Goal: Find specific page/section: Find specific page/section

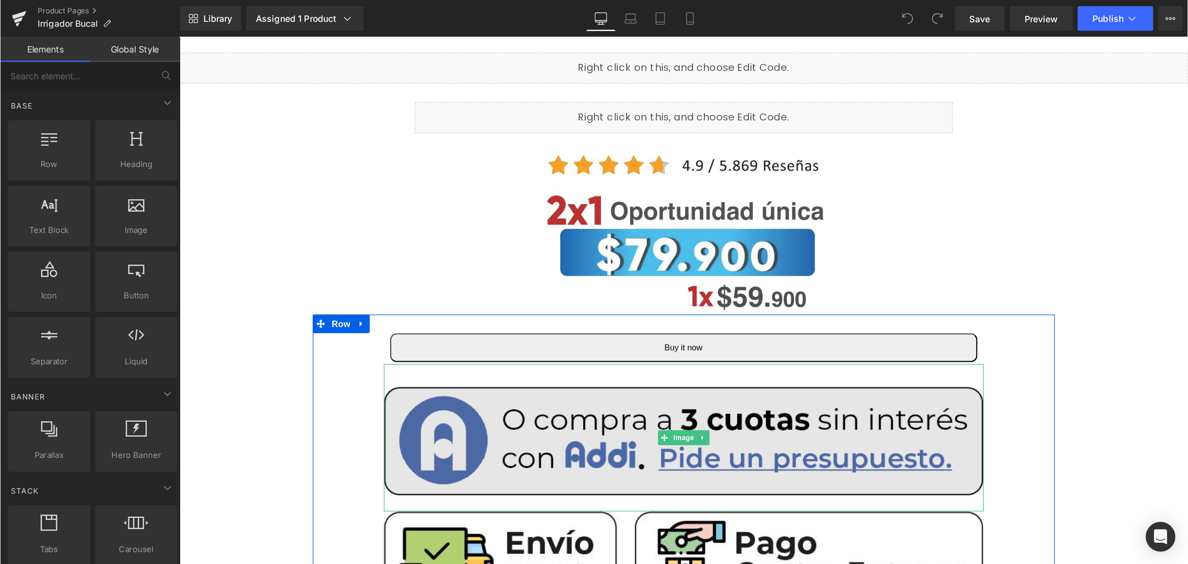
scroll to position [149, 0]
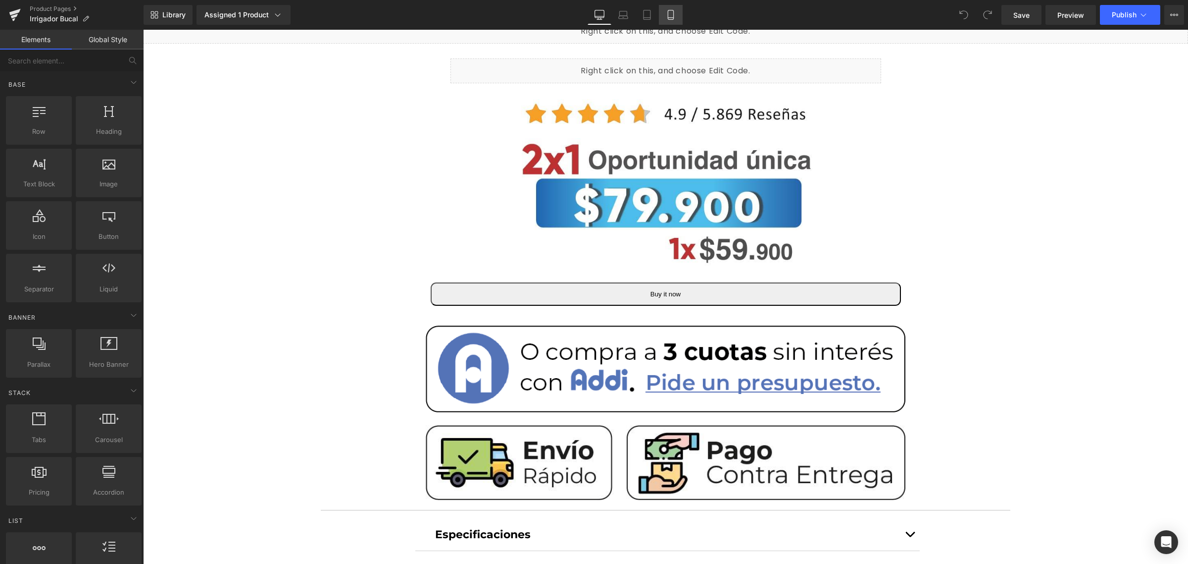
click at [676, 12] on link "Mobile" at bounding box center [671, 15] width 24 height 20
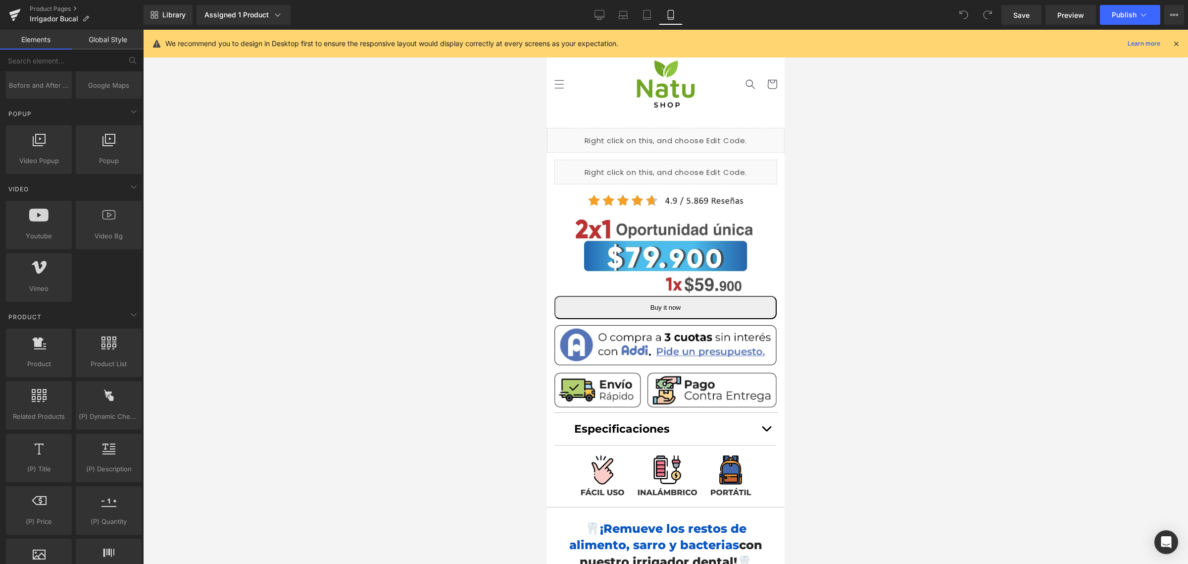
scroll to position [743, 0]
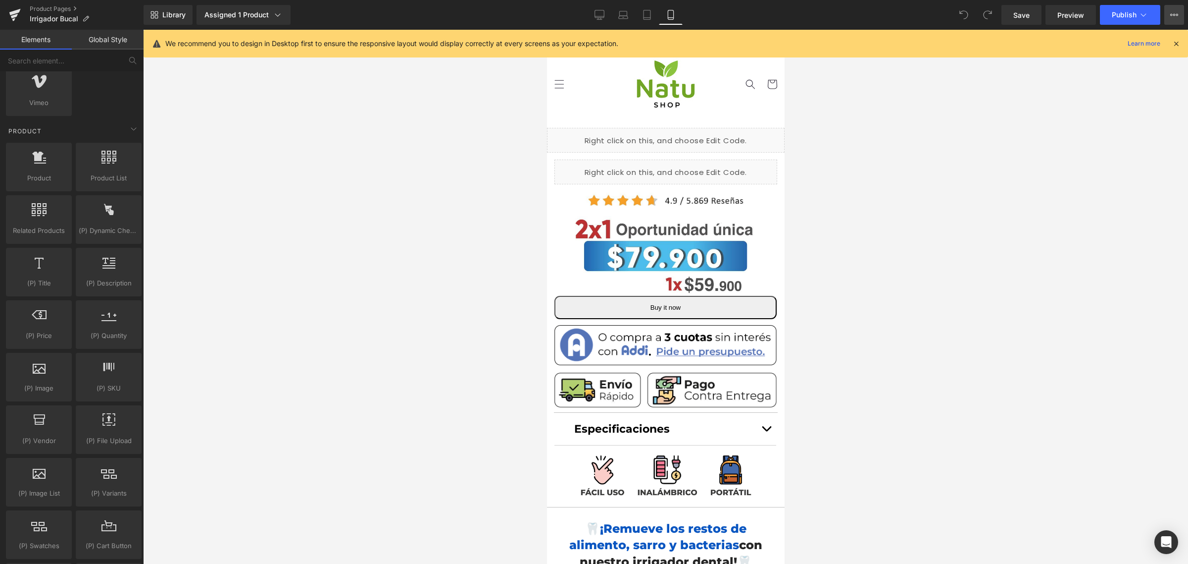
click at [950, 15] on icon at bounding box center [1175, 15] width 8 height 8
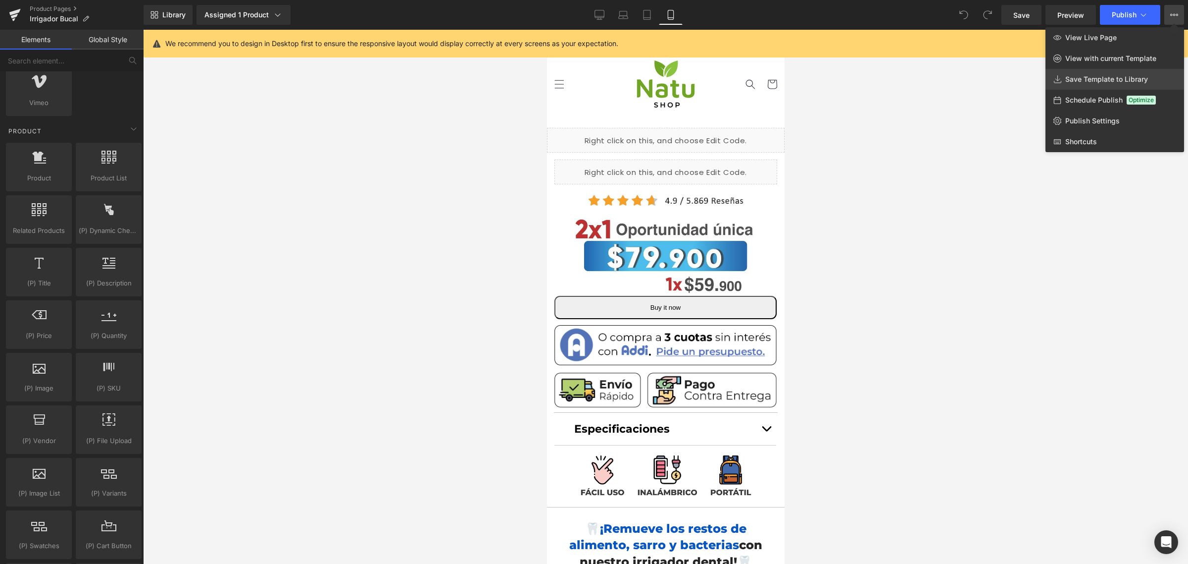
click at [950, 75] on span "Save Template to Library" at bounding box center [1107, 79] width 83 height 9
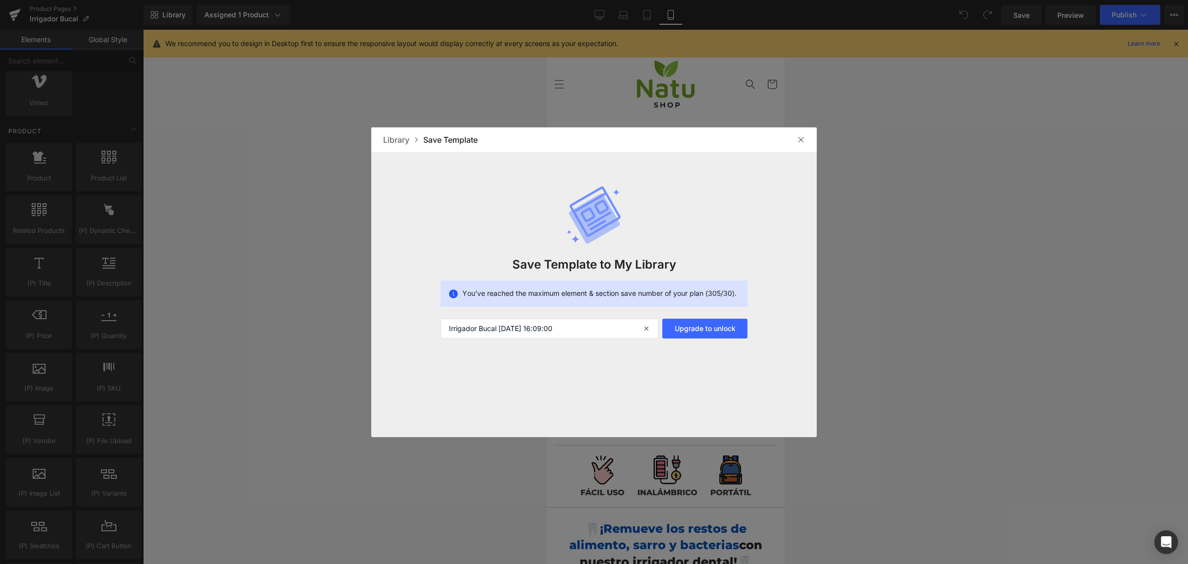
click at [801, 140] on img at bounding box center [801, 140] width 8 height 8
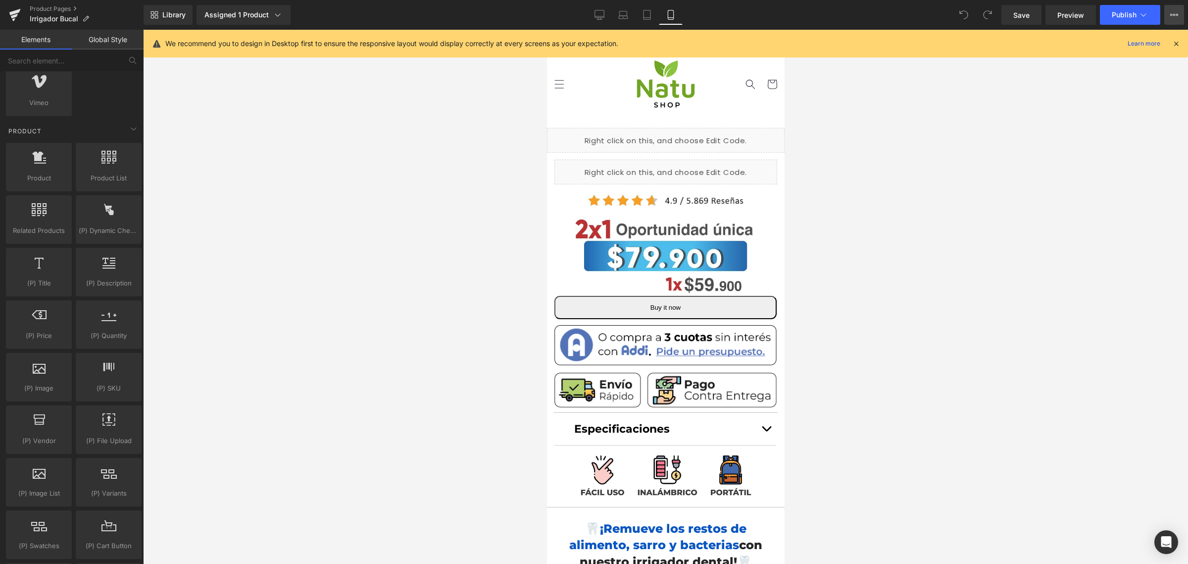
click at [950, 13] on icon at bounding box center [1175, 15] width 8 height 8
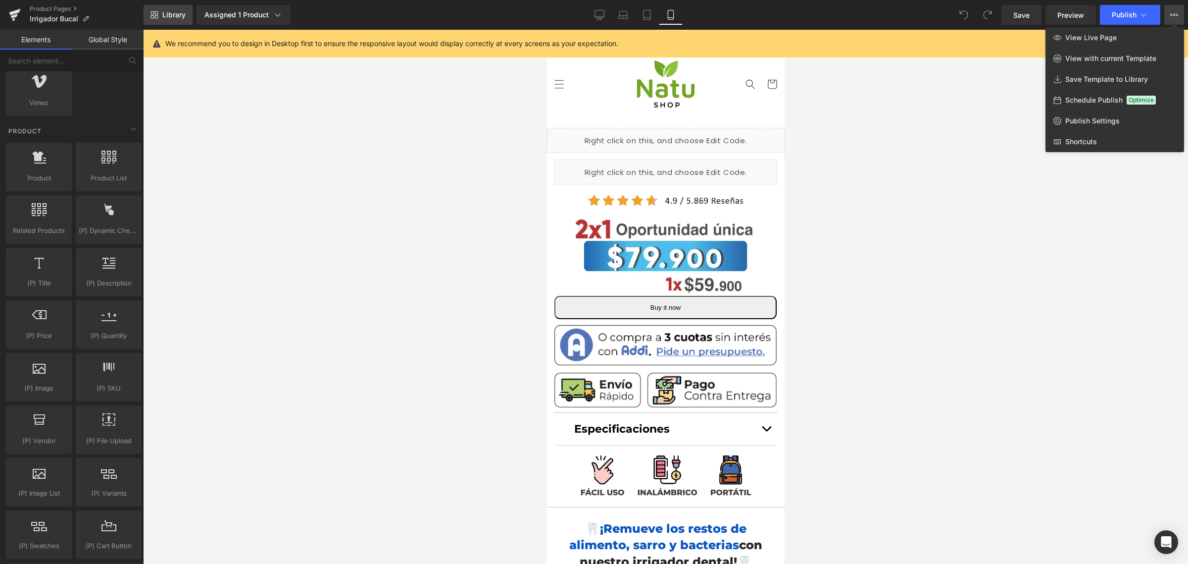
click at [179, 14] on span "Library" at bounding box center [173, 14] width 23 height 9
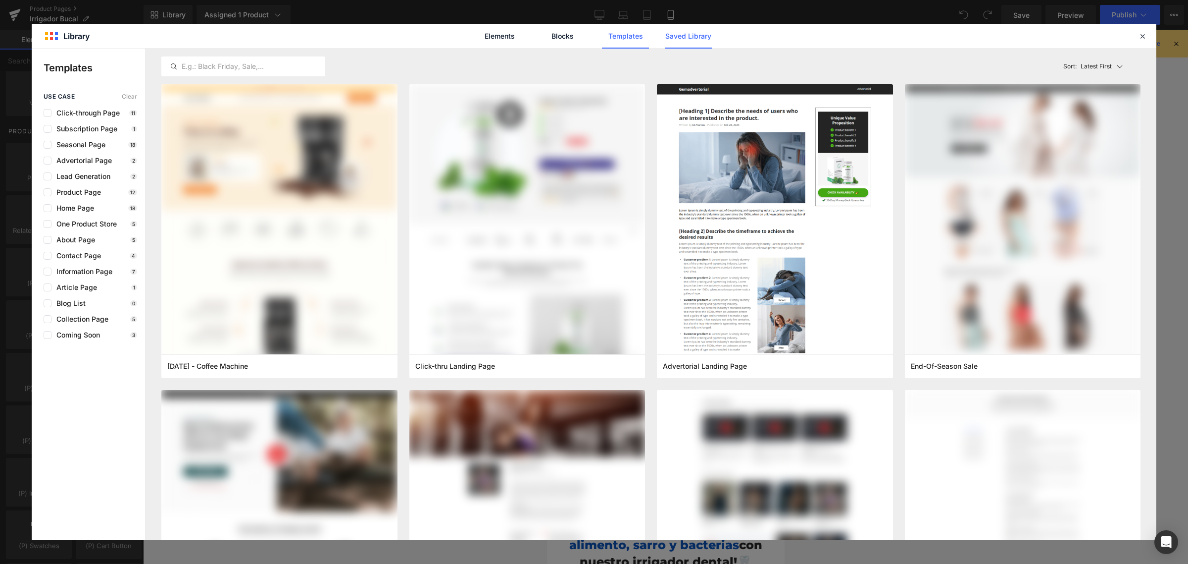
click at [686, 38] on link "Saved Library" at bounding box center [688, 36] width 47 height 25
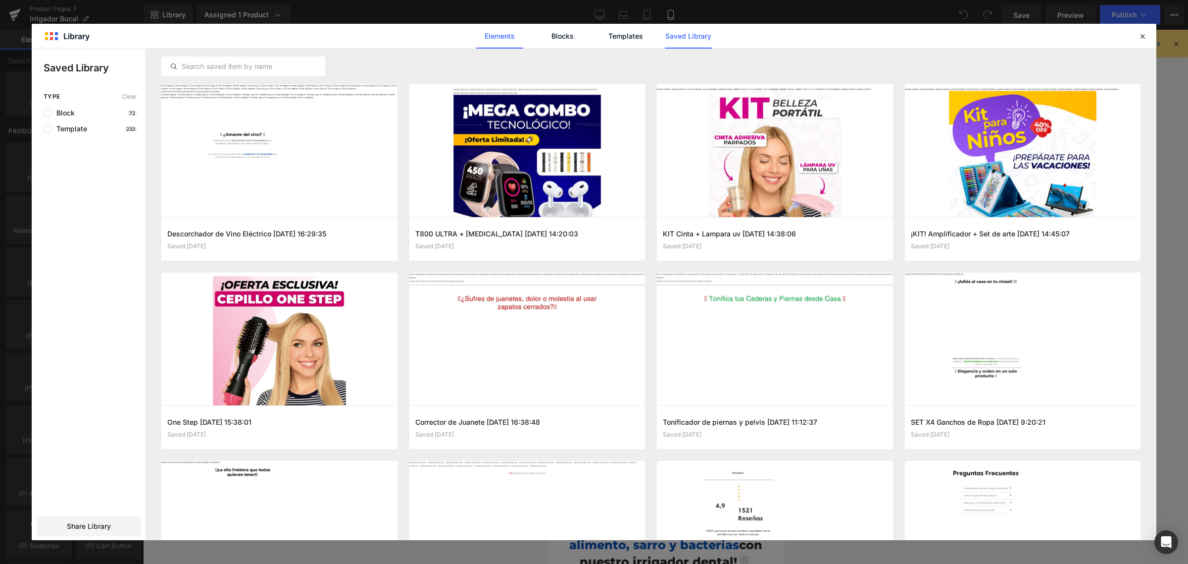
click at [482, 41] on link "Elements" at bounding box center [499, 36] width 47 height 25
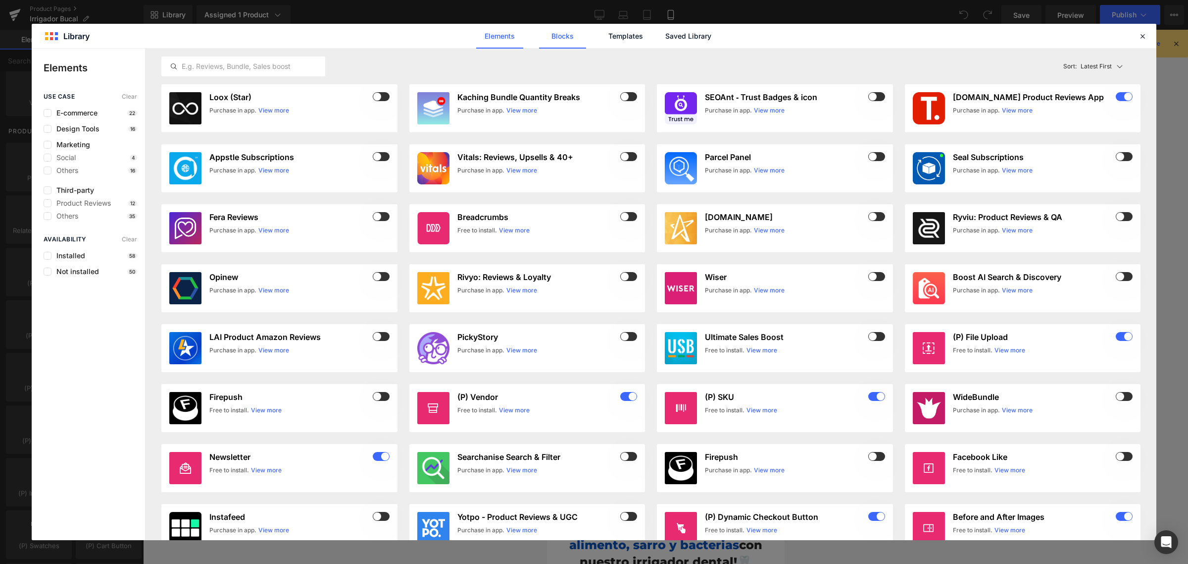
click at [577, 38] on link "Blocks" at bounding box center [562, 36] width 47 height 25
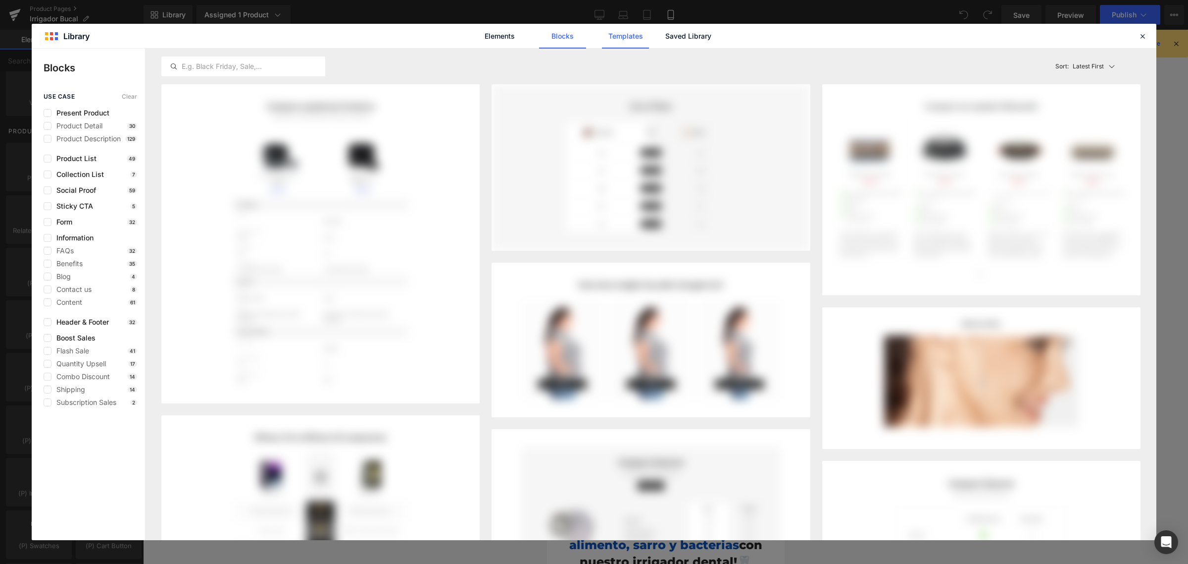
click at [629, 38] on link "Templates" at bounding box center [625, 36] width 47 height 25
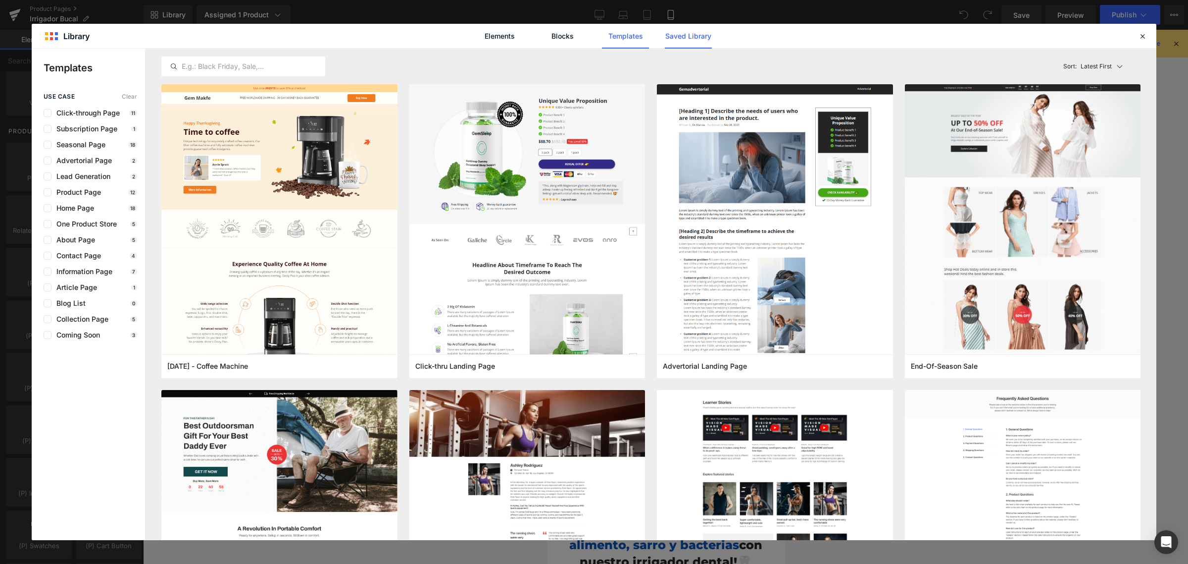
click at [686, 36] on link "Saved Library" at bounding box center [688, 36] width 47 height 25
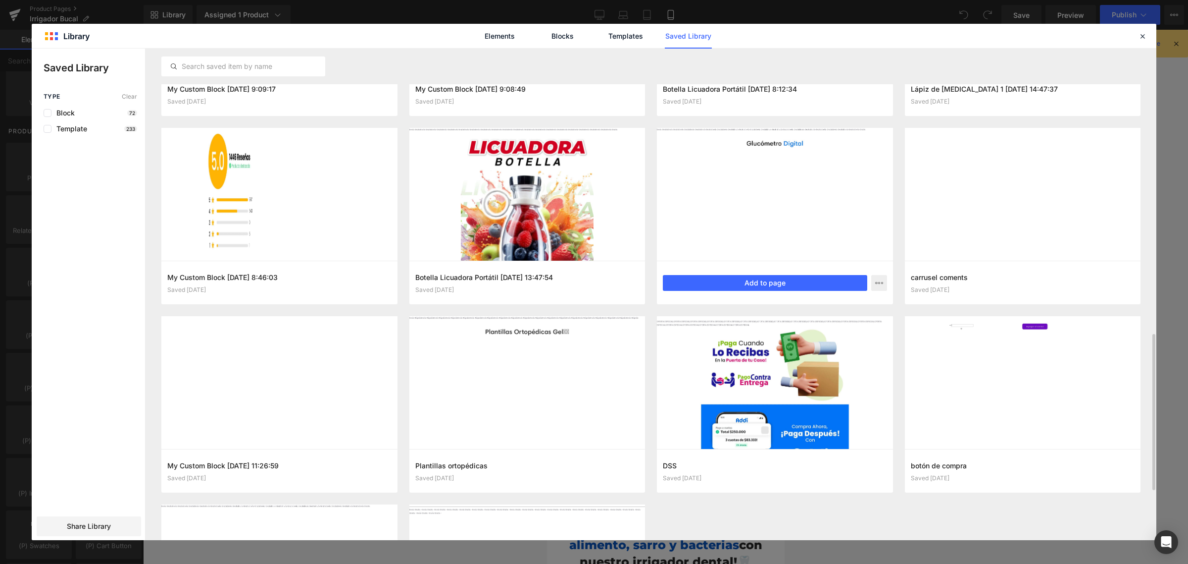
scroll to position [773, 0]
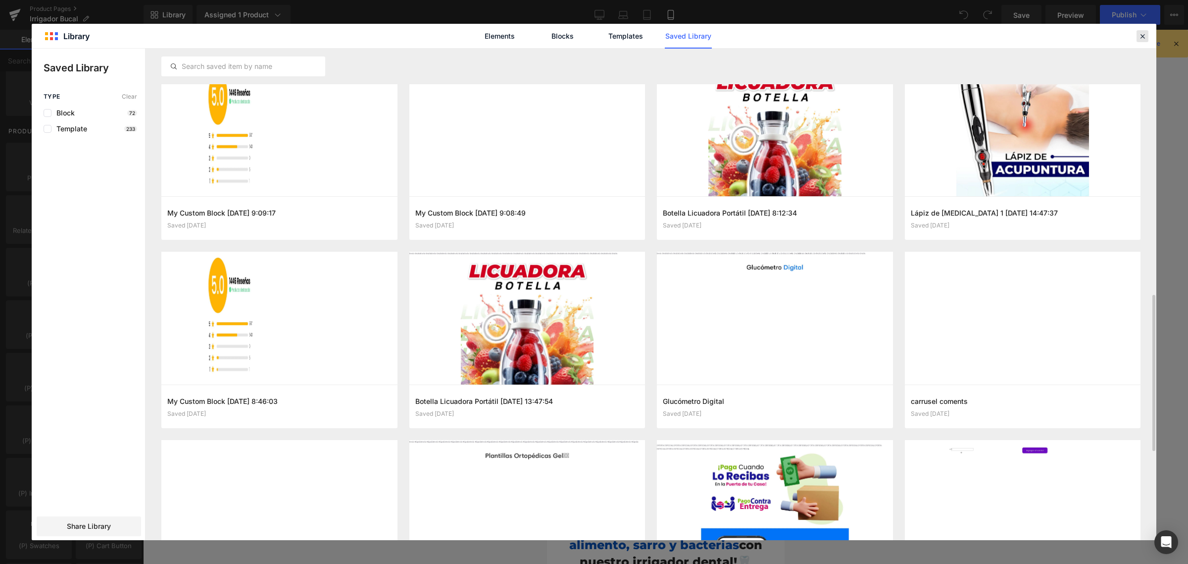
click at [950, 37] on icon at bounding box center [1142, 36] width 9 height 9
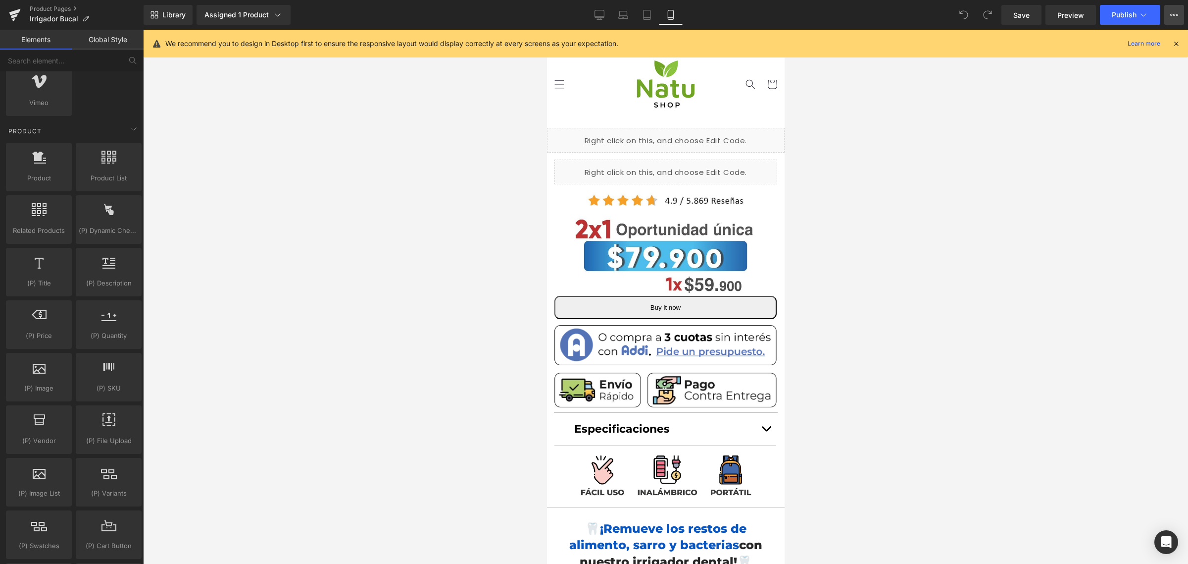
click at [950, 18] on button "View Live Page View with current Template Save Template to Library Schedule Pub…" at bounding box center [1175, 15] width 20 height 20
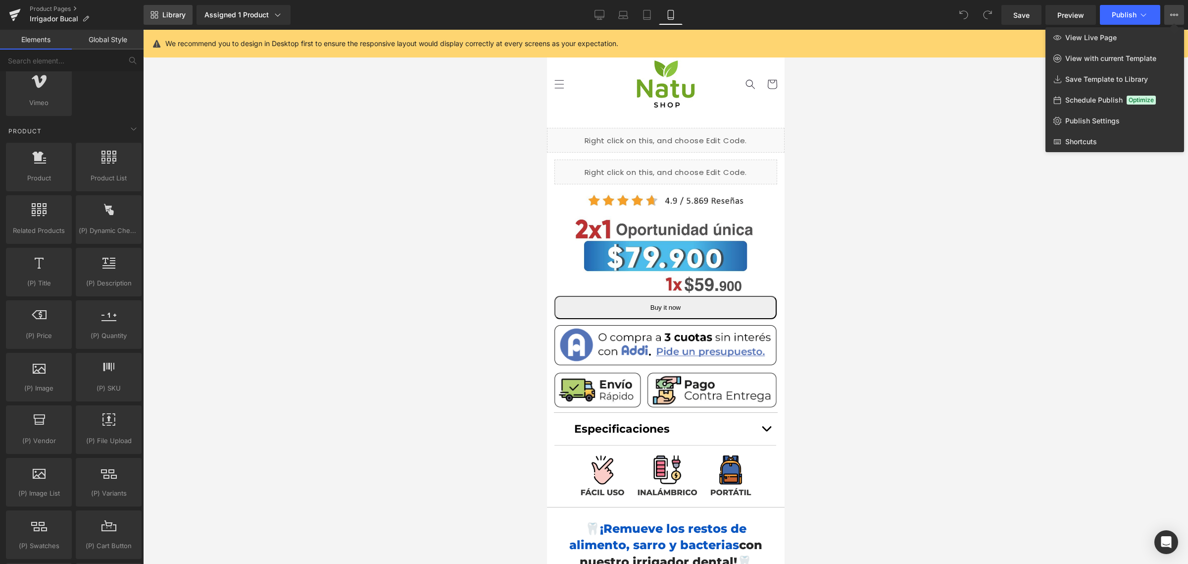
click at [145, 16] on link "Library" at bounding box center [168, 15] width 49 height 20
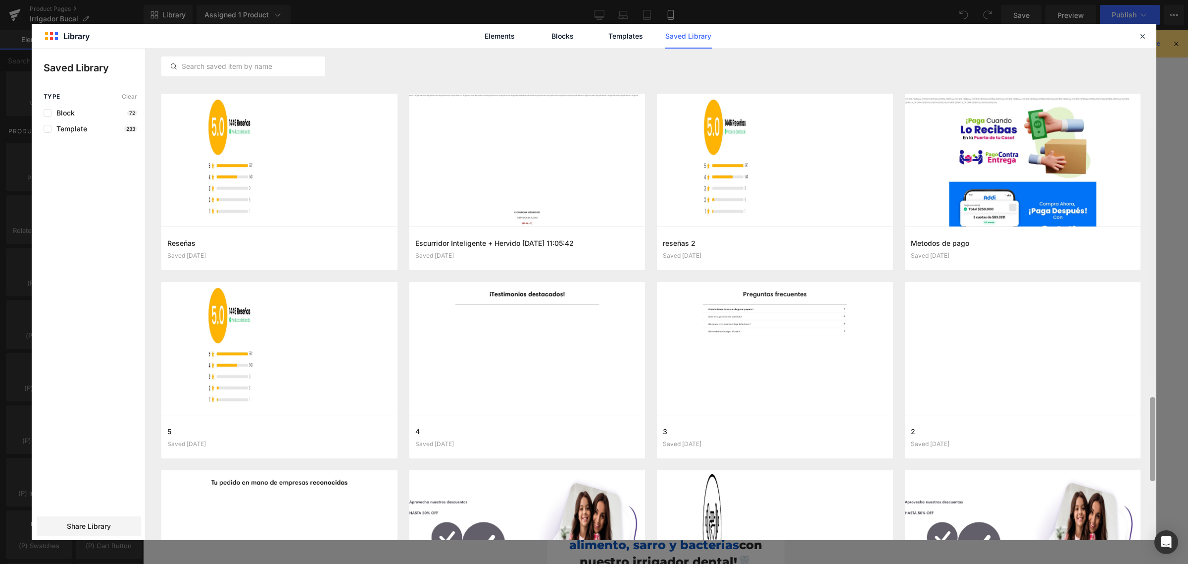
scroll to position [1574, 0]
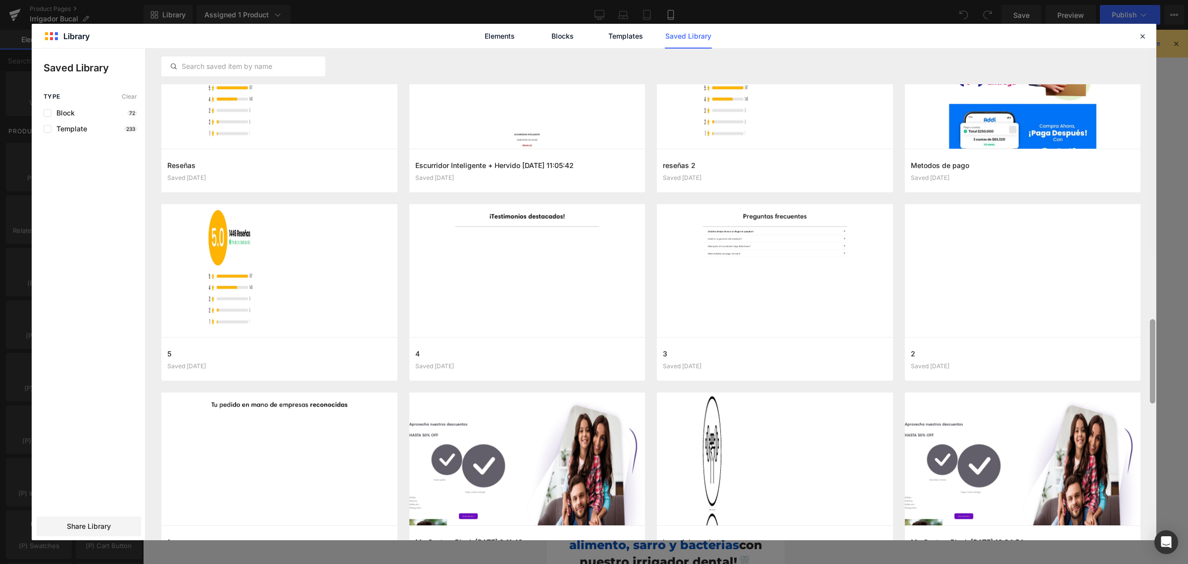
drag, startPoint x: 1155, startPoint y: 299, endPoint x: 1162, endPoint y: 593, distance: 294.2
click at [950, 451] on html "You are previewing how the will restyle your page. You can not edit Elements in…" at bounding box center [594, 282] width 1188 height 564
click at [78, 451] on span "Share Library" at bounding box center [89, 526] width 44 height 10
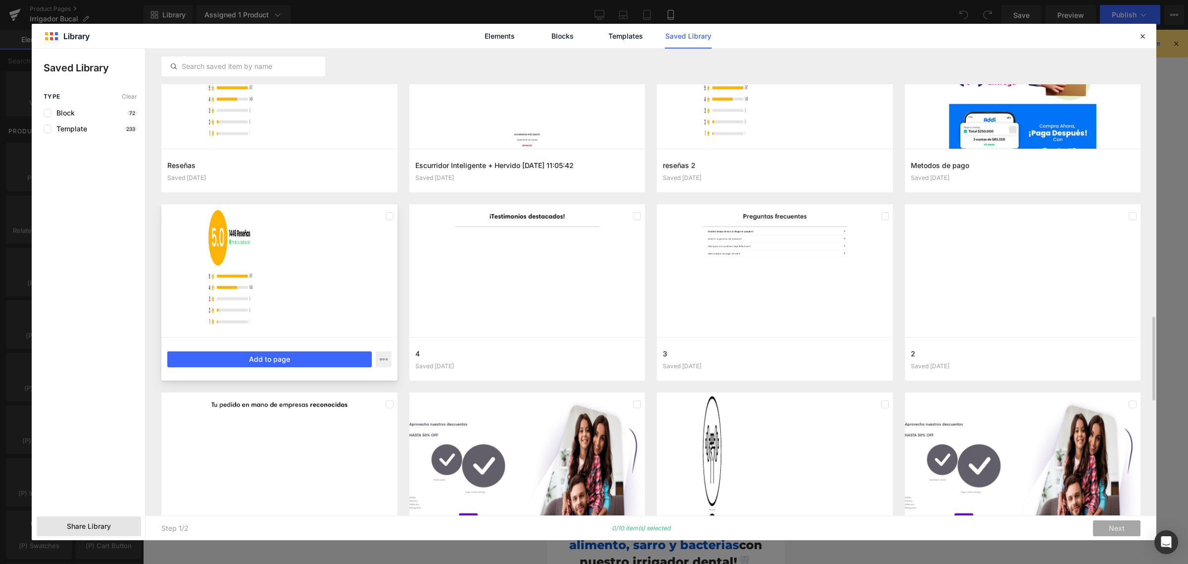
click at [387, 219] on div at bounding box center [390, 216] width 8 height 16
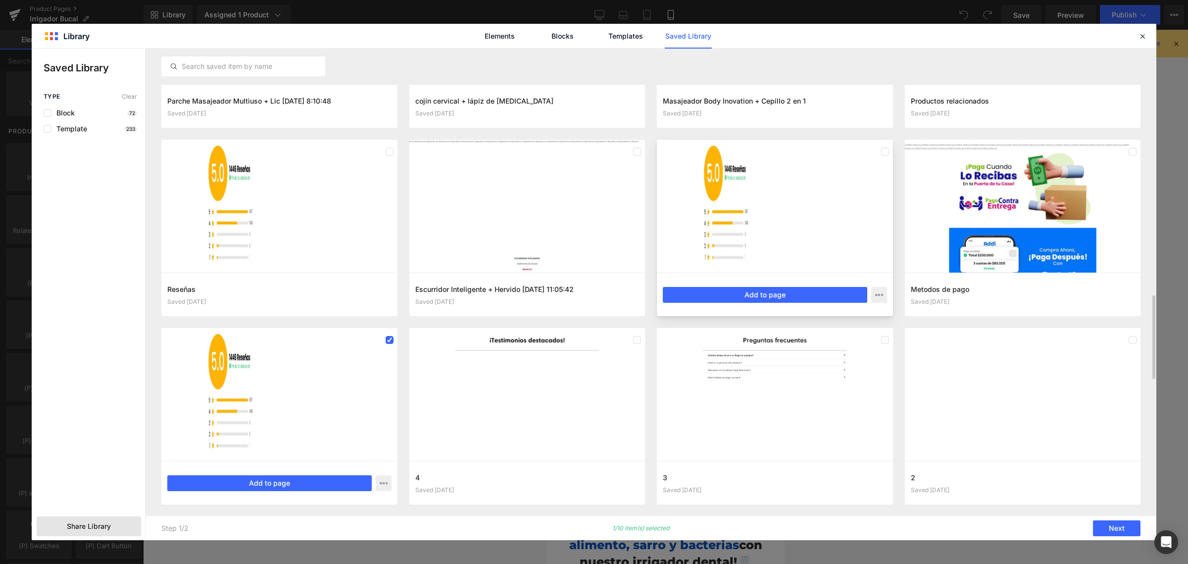
scroll to position [1326, 0]
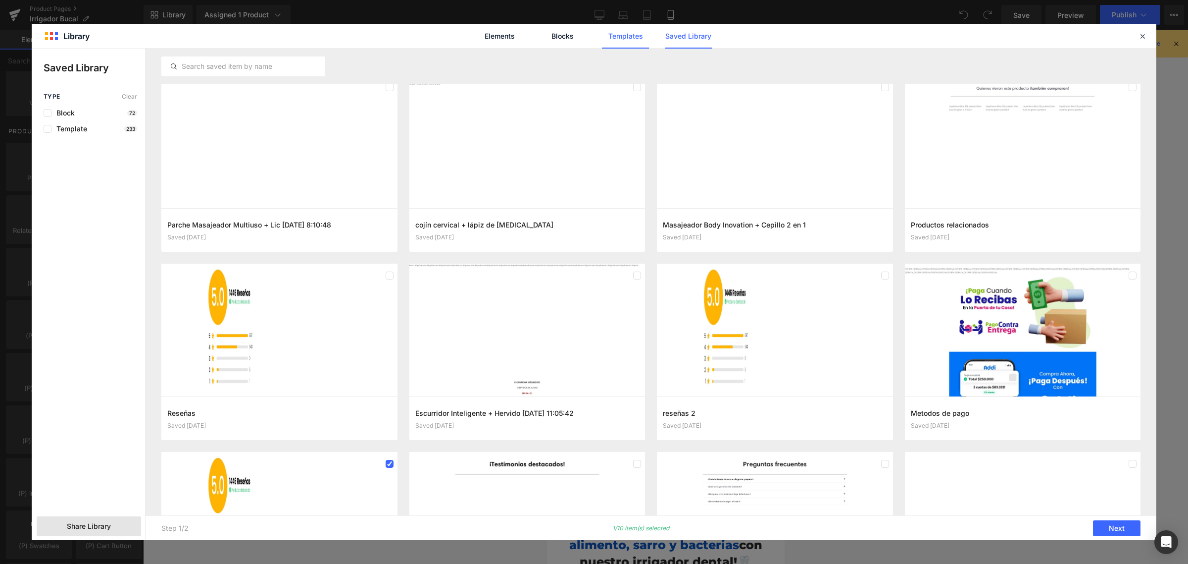
drag, startPoint x: 612, startPoint y: 36, endPoint x: 641, endPoint y: 40, distance: 29.6
click at [612, 36] on link "Templates" at bounding box center [625, 36] width 47 height 25
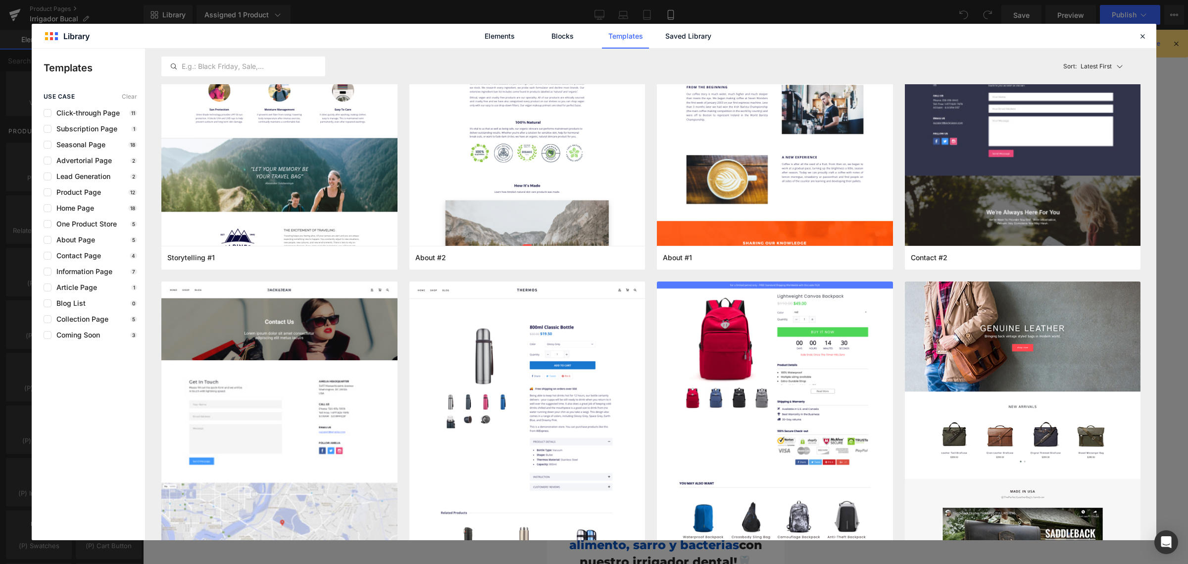
scroll to position [0, 0]
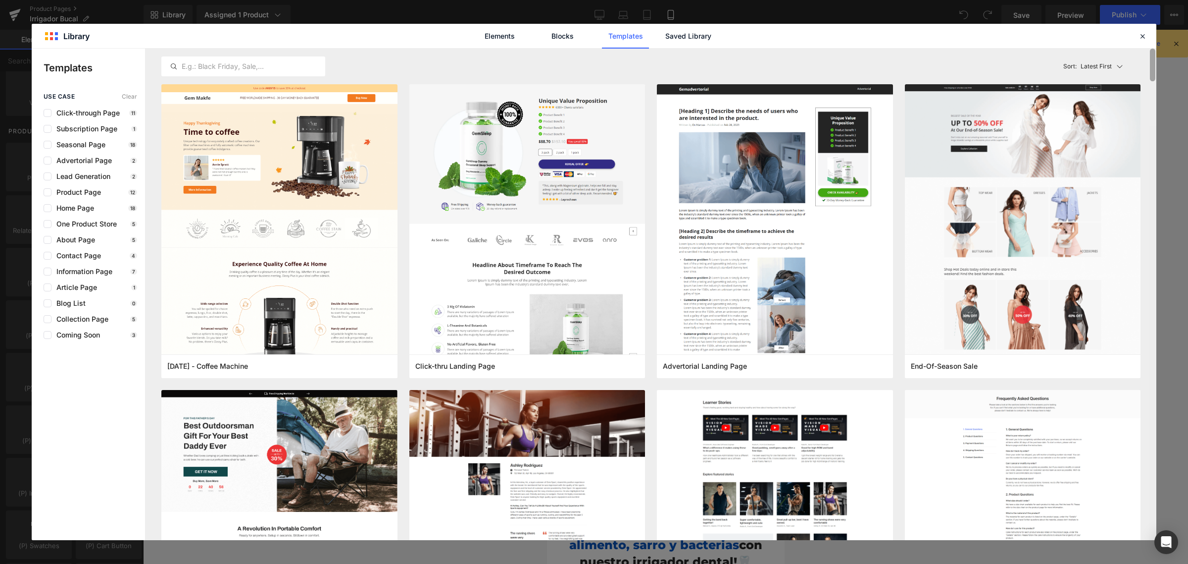
drag, startPoint x: 1154, startPoint y: 90, endPoint x: 1174, endPoint y: -75, distance: 166.6
click at [950, 0] on html "You are previewing how the will restyle your page. You can not edit Elements in…" at bounding box center [594, 282] width 1188 height 564
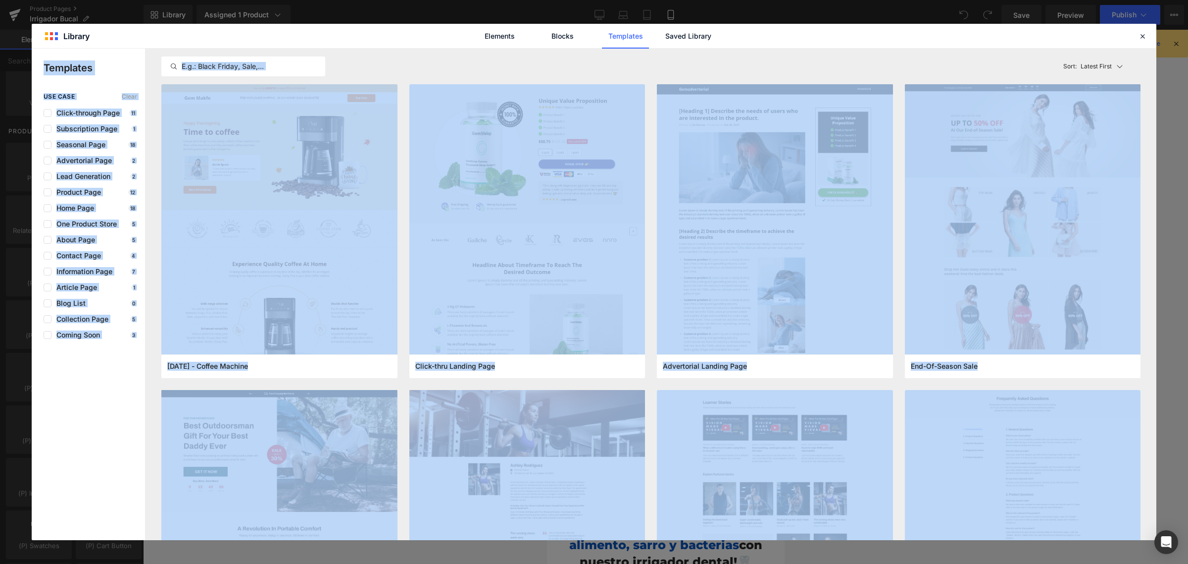
drag, startPoint x: 1141, startPoint y: 34, endPoint x: 1175, endPoint y: 127, distance: 99.5
click at [950, 146] on html "You are previewing how the will restyle your page. You can not edit Elements in…" at bounding box center [594, 282] width 1188 height 564
click at [950, 34] on icon at bounding box center [1142, 36] width 9 height 9
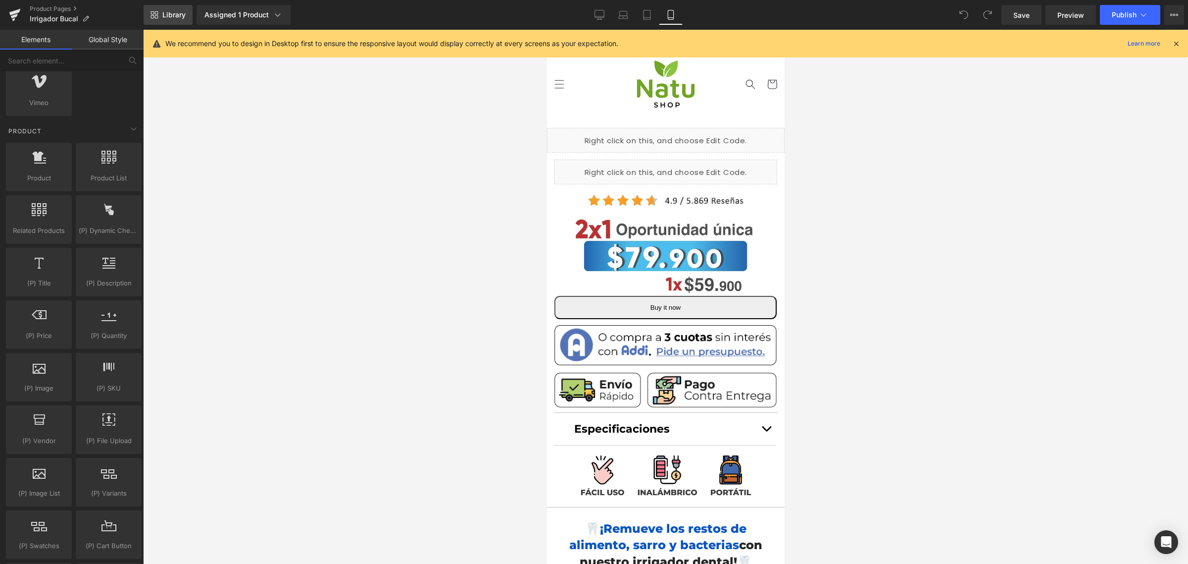
click at [182, 15] on span "Library" at bounding box center [173, 14] width 23 height 9
click at [169, 13] on span "Library" at bounding box center [173, 14] width 23 height 9
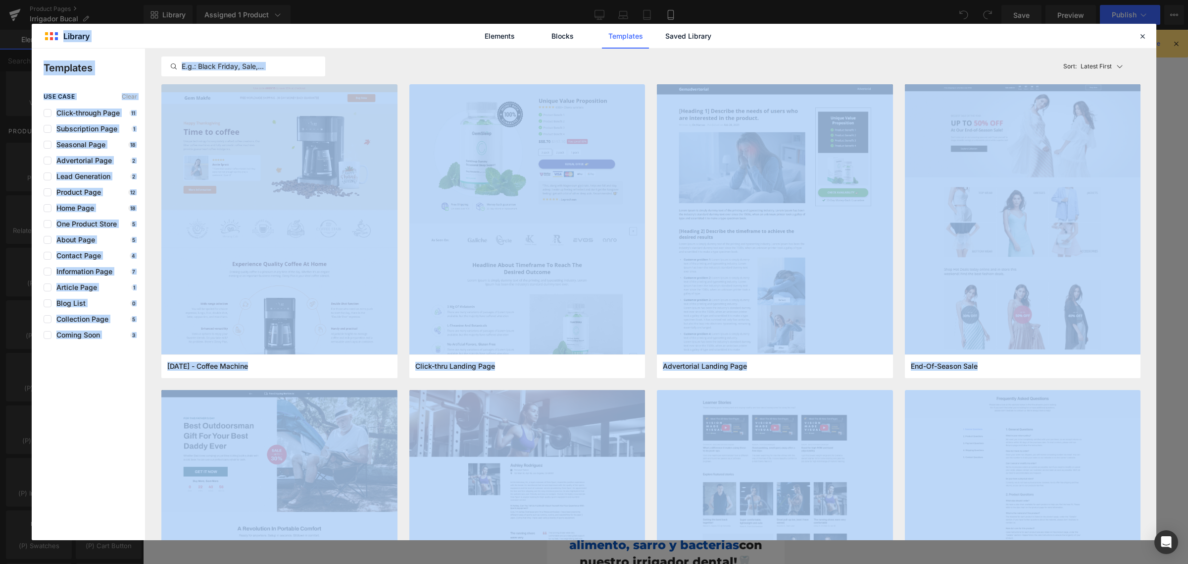
click at [428, 38] on div "Elements Blocks Templates Saved Library" at bounding box center [594, 36] width 1125 height 24
click at [51, 446] on div "use case Clear Click-through Page 11 Subscription Page 1 Seasonal Page 18 Adver…" at bounding box center [88, 316] width 113 height 447
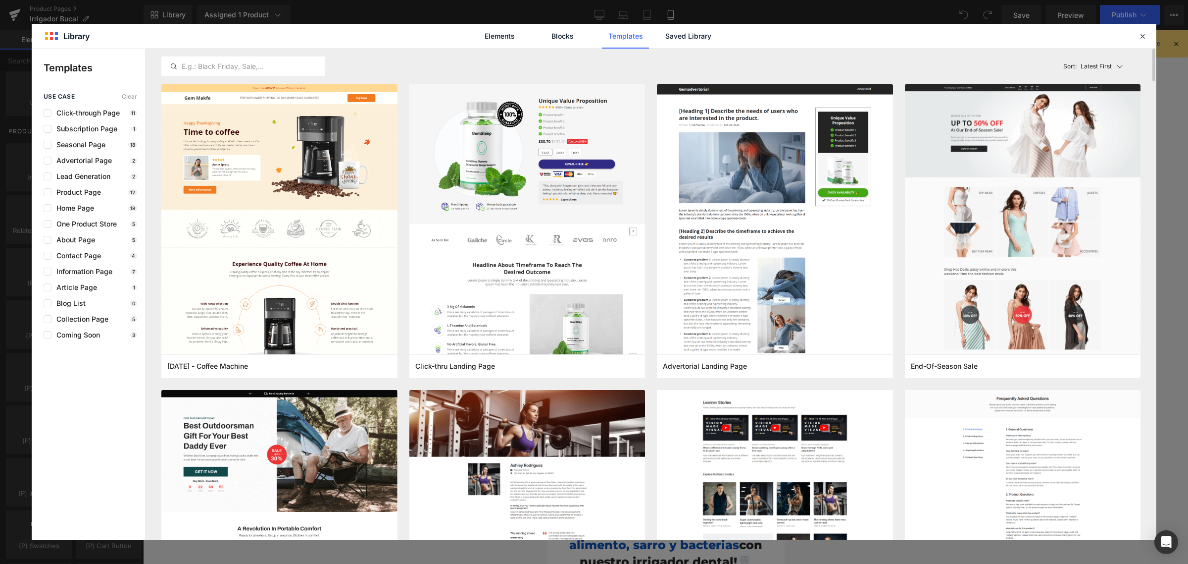
click at [950, 65] on div "Sort: Latest First" at bounding box center [1101, 66] width 82 height 20
click at [840, 54] on div "Latest First Most View Latest First Sort: Latest First Latest First Most View" at bounding box center [650, 67] width 979 height 36
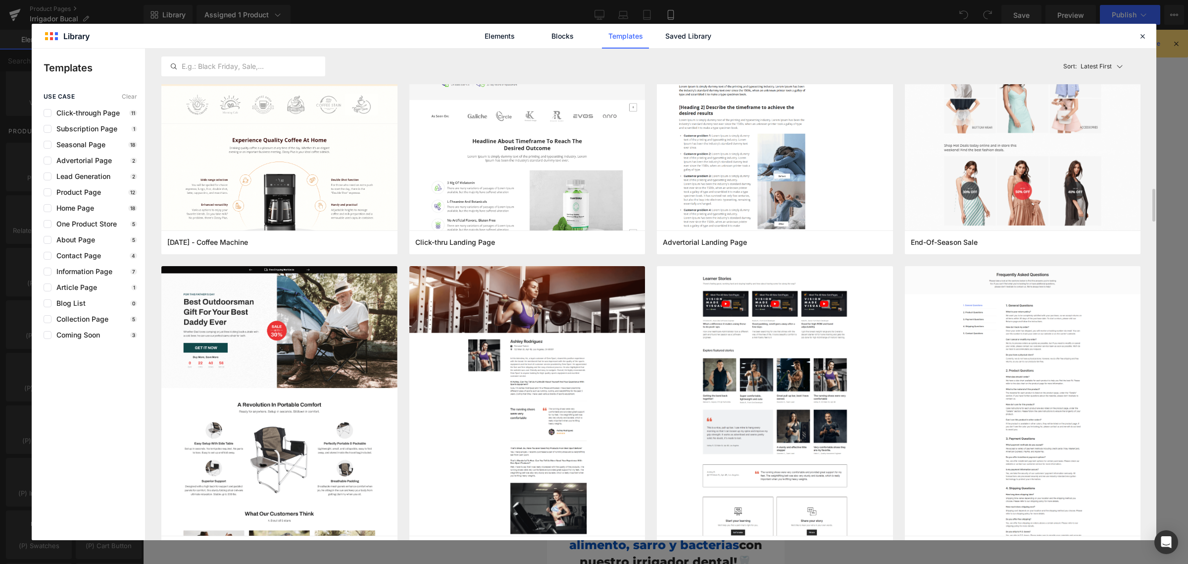
scroll to position [309, 0]
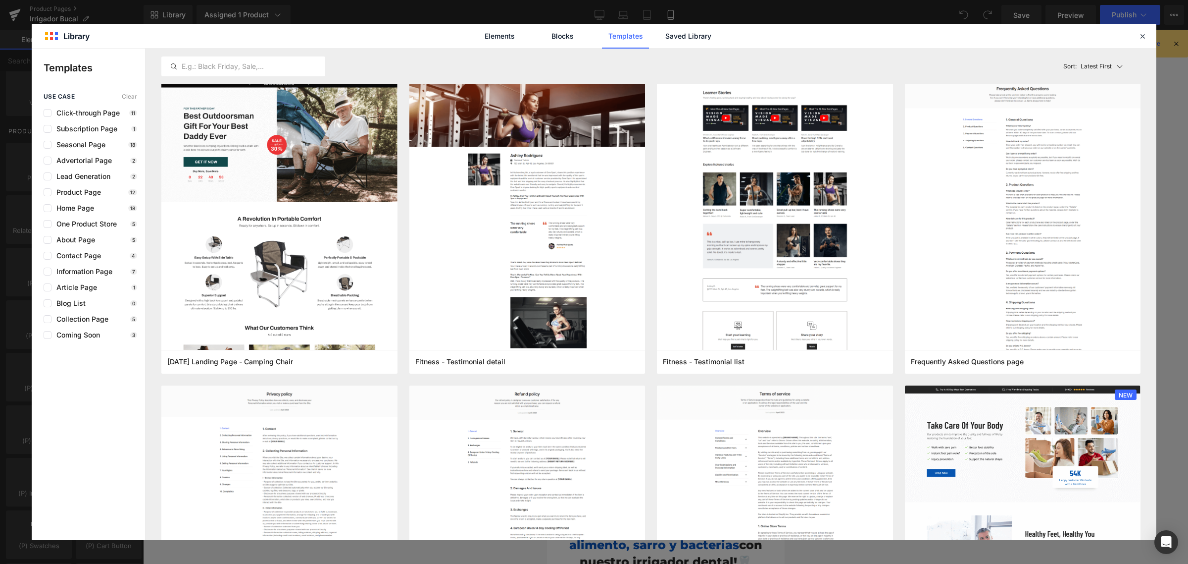
drag, startPoint x: 1139, startPoint y: 30, endPoint x: 1133, endPoint y: 32, distance: 6.7
click at [950, 32] on icon at bounding box center [1142, 36] width 9 height 9
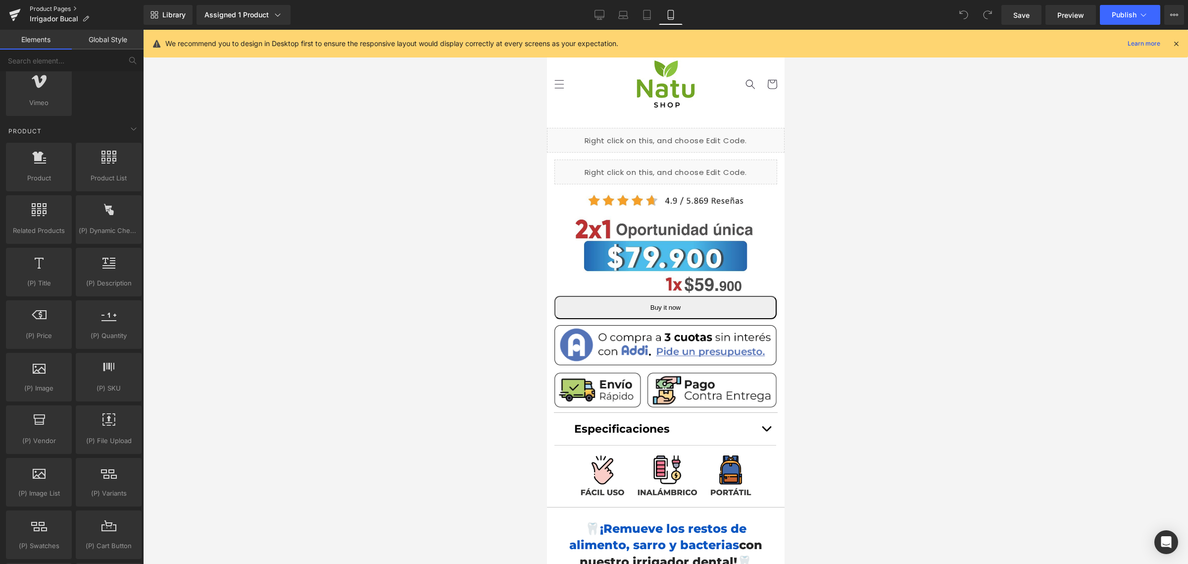
click at [51, 8] on link "Product Pages" at bounding box center [87, 9] width 114 height 8
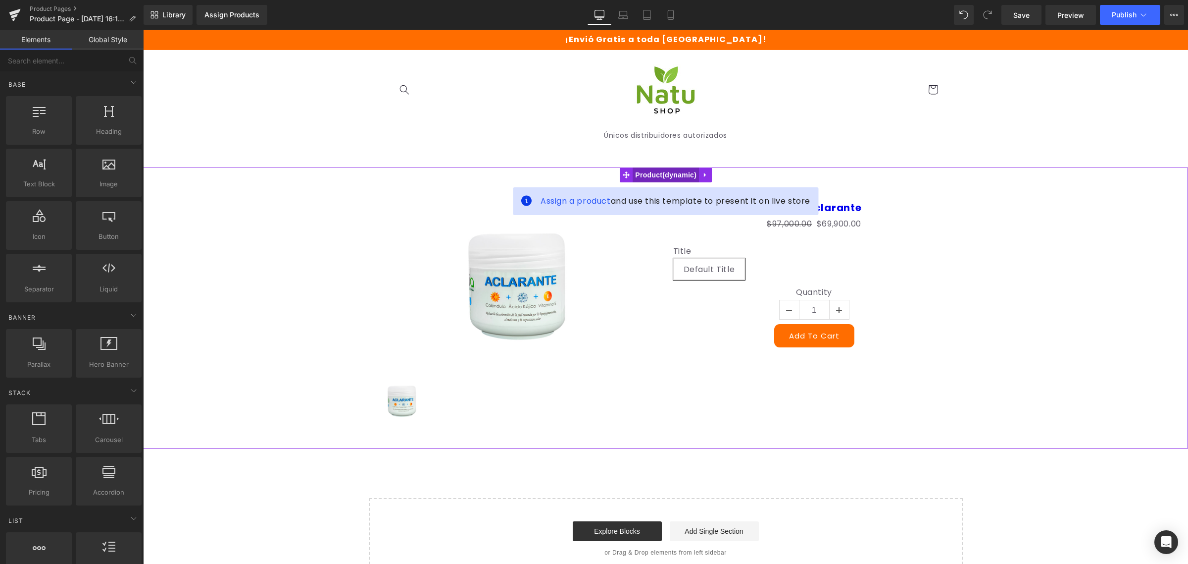
click at [657, 169] on span "Product" at bounding box center [666, 174] width 66 height 15
